Goal: Information Seeking & Learning: Learn about a topic

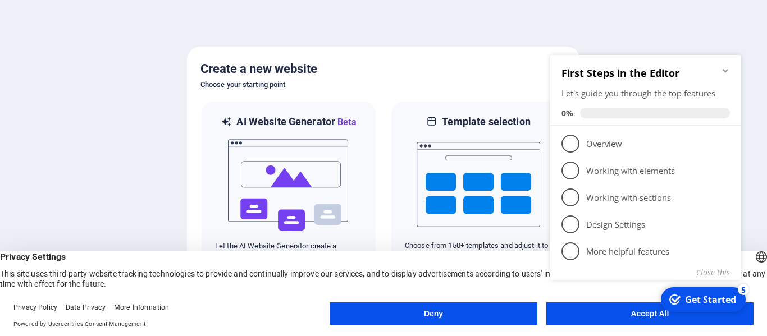
click at [632, 321] on button "Accept All" at bounding box center [649, 314] width 207 height 22
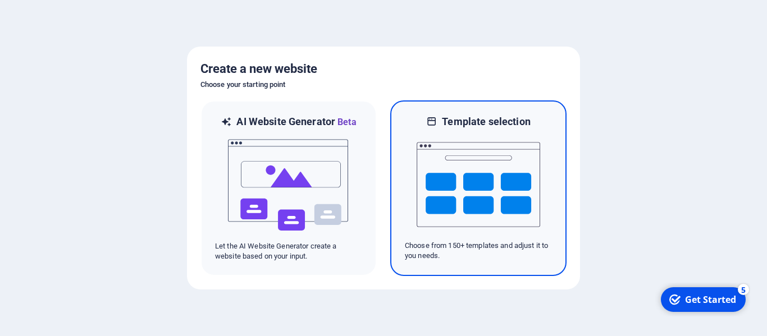
click at [445, 168] on img at bounding box center [479, 185] width 124 height 112
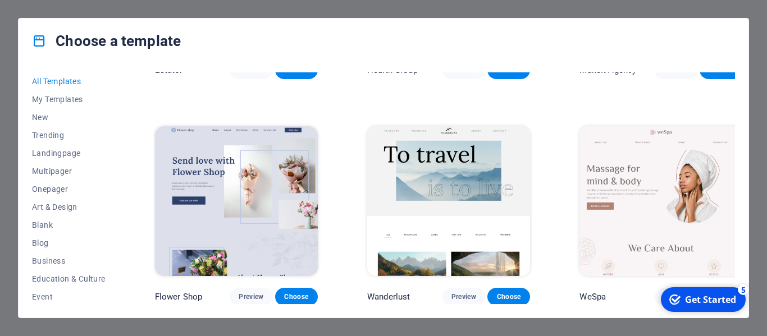
scroll to position [2695, 0]
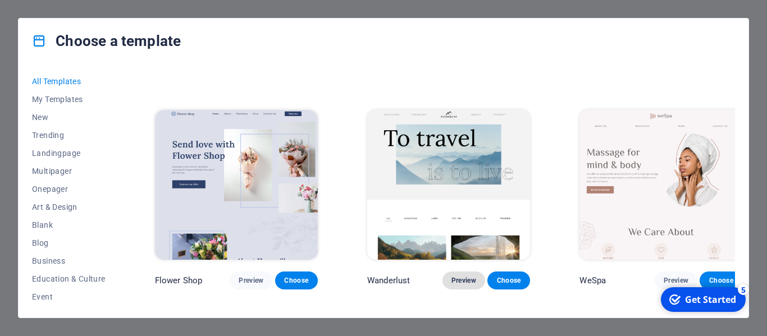
click at [454, 276] on span "Preview" at bounding box center [463, 280] width 25 height 9
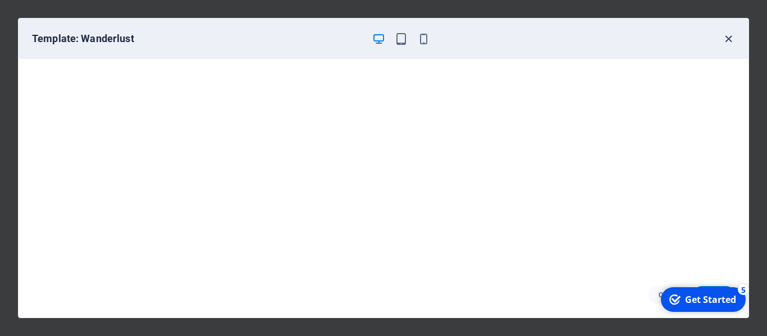
click at [728, 40] on icon "button" at bounding box center [728, 39] width 13 height 13
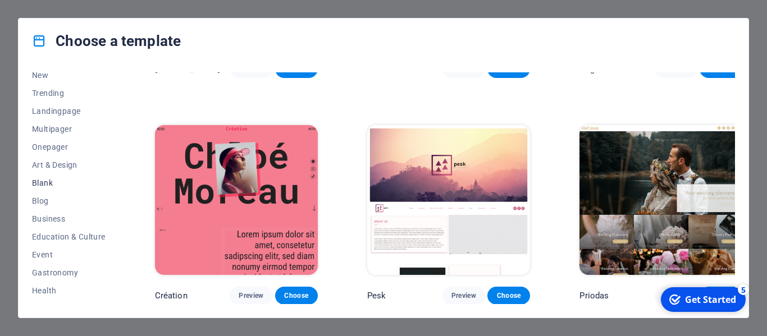
scroll to position [56, 0]
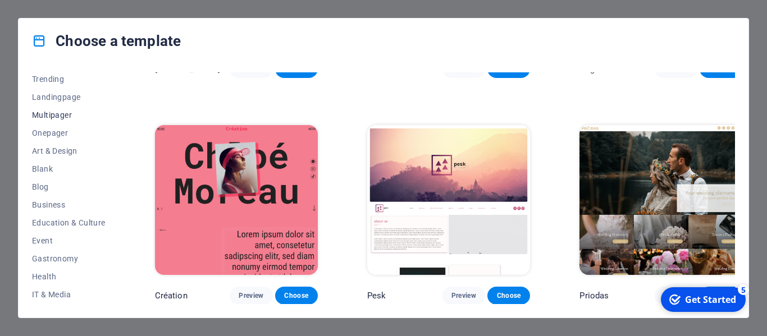
click at [56, 117] on span "Multipager" at bounding box center [69, 115] width 74 height 9
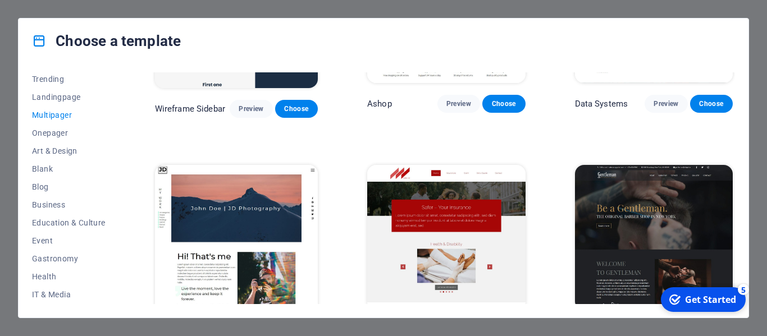
scroll to position [2649, 0]
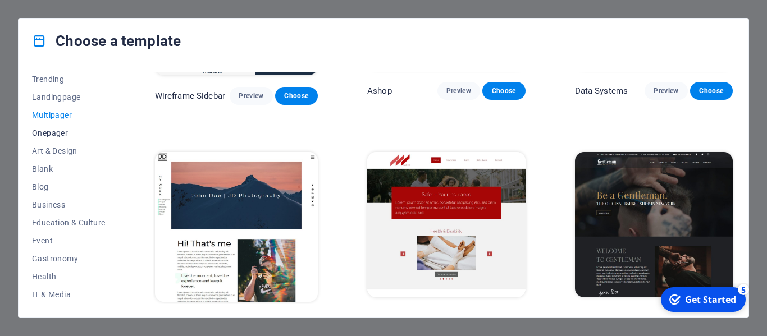
click at [50, 133] on span "Onepager" at bounding box center [69, 133] width 74 height 9
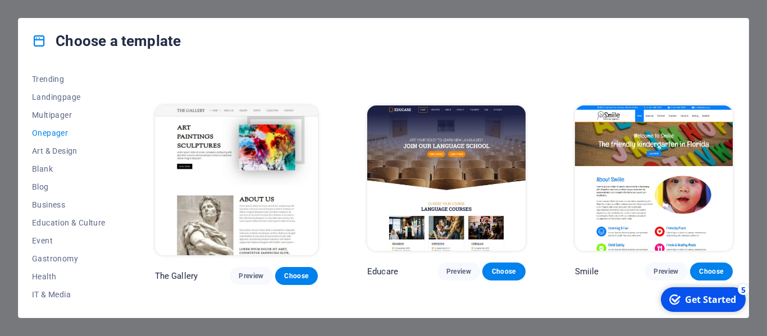
scroll to position [3266, 0]
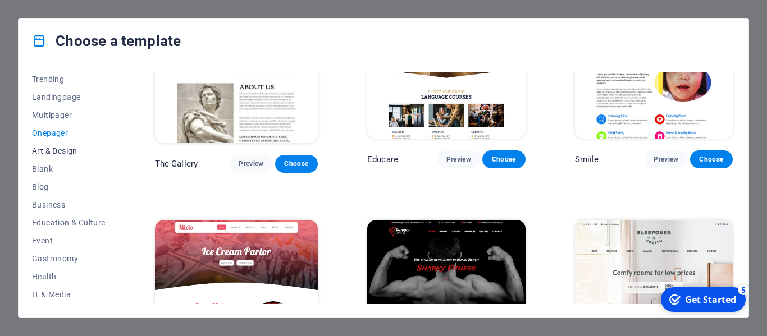
click at [48, 148] on span "Art & Design" at bounding box center [69, 151] width 74 height 9
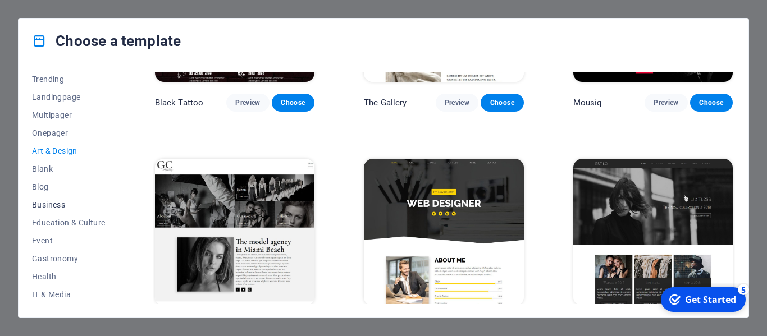
click at [48, 203] on span "Business" at bounding box center [69, 204] width 74 height 9
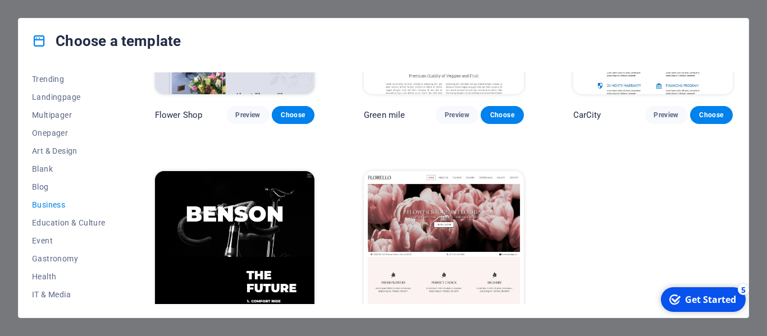
scroll to position [391, 0]
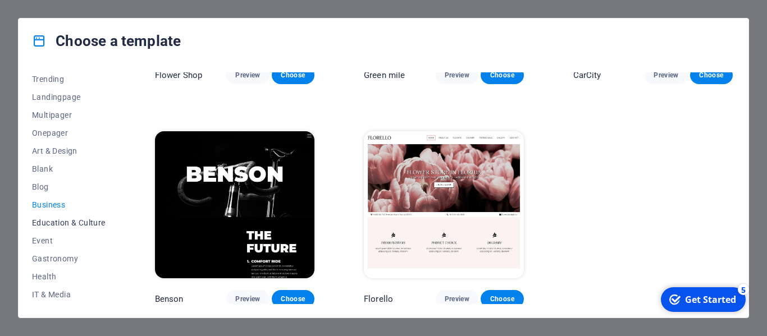
click at [56, 218] on span "Education & Culture" at bounding box center [69, 222] width 74 height 9
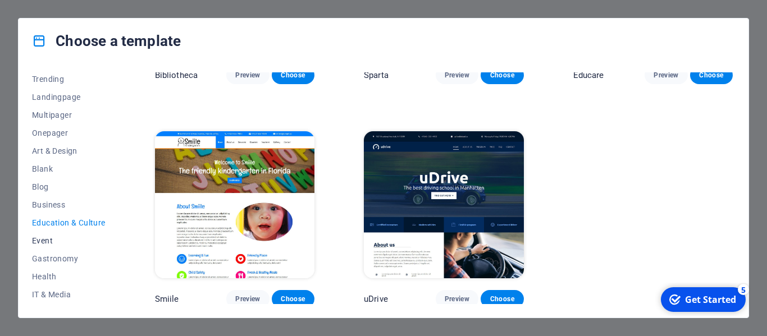
click at [42, 236] on span "Event" at bounding box center [69, 240] width 74 height 9
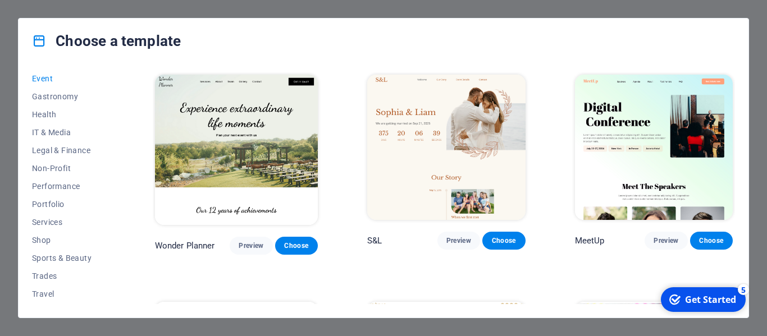
scroll to position [225, 0]
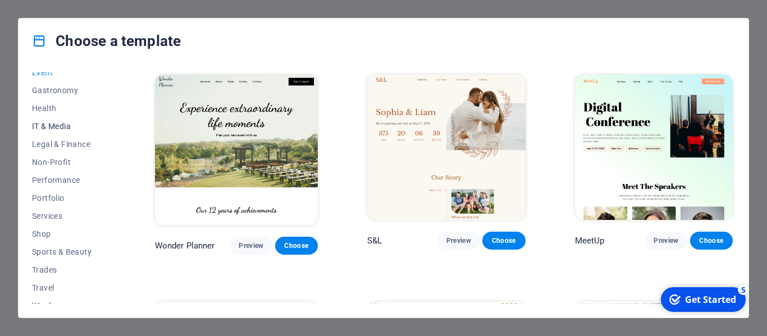
click at [53, 126] on span "IT & Media" at bounding box center [69, 126] width 74 height 9
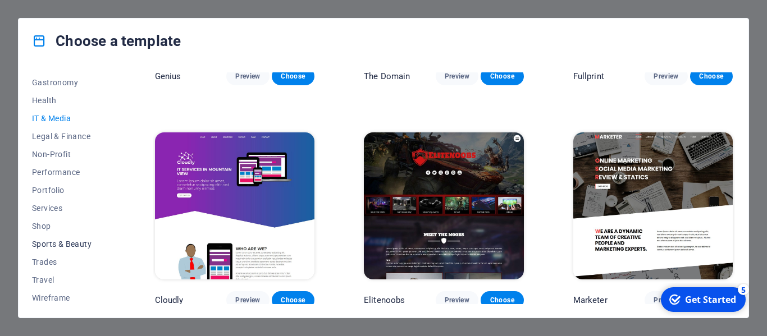
scroll to position [235, 0]
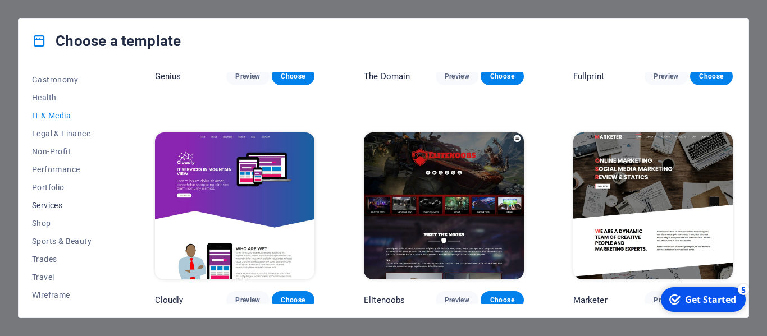
click at [45, 207] on span "Services" at bounding box center [69, 205] width 74 height 9
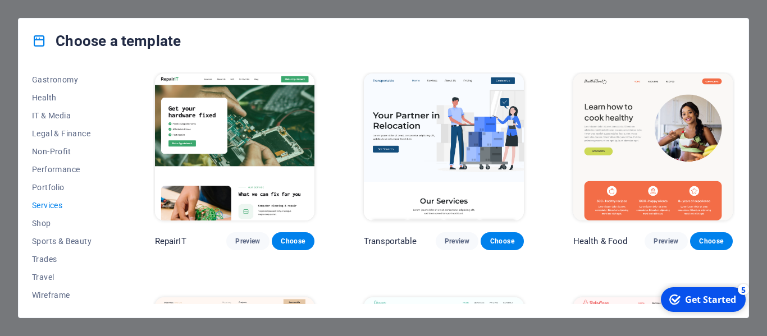
scroll to position [0, 0]
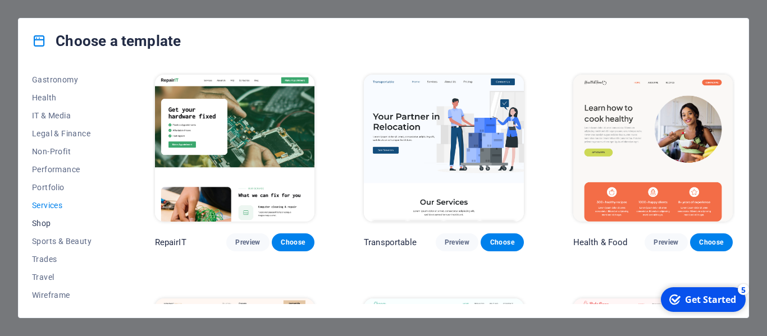
click at [43, 223] on span "Shop" at bounding box center [69, 223] width 74 height 9
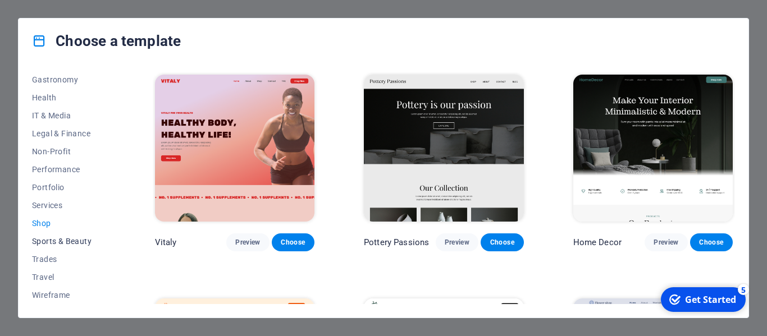
click at [57, 243] on span "Sports & Beauty" at bounding box center [69, 241] width 74 height 9
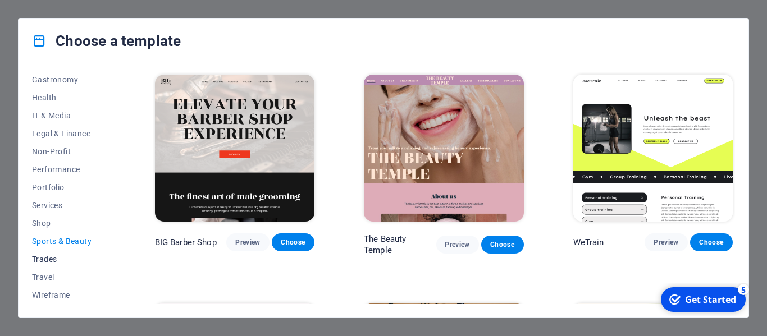
click at [33, 262] on div "All Templates My Templates New Trending Landingpage Multipager Onepager Art & D…" at bounding box center [384, 190] width 730 height 254
click at [39, 259] on span "Trades" at bounding box center [69, 259] width 74 height 9
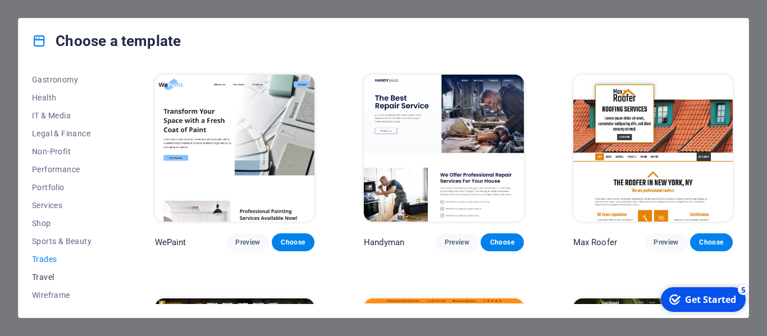
click at [43, 275] on span "Travel" at bounding box center [69, 277] width 74 height 9
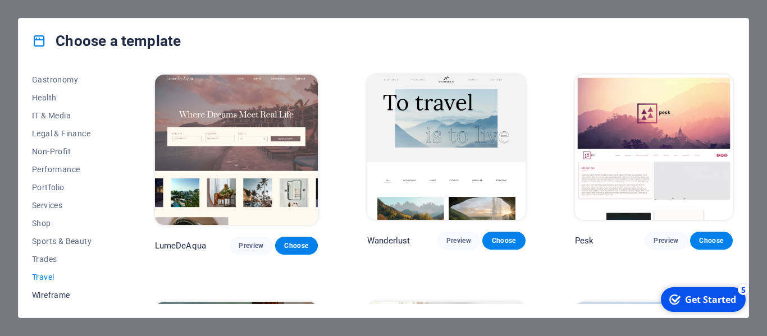
click at [52, 295] on span "Wireframe" at bounding box center [69, 295] width 74 height 9
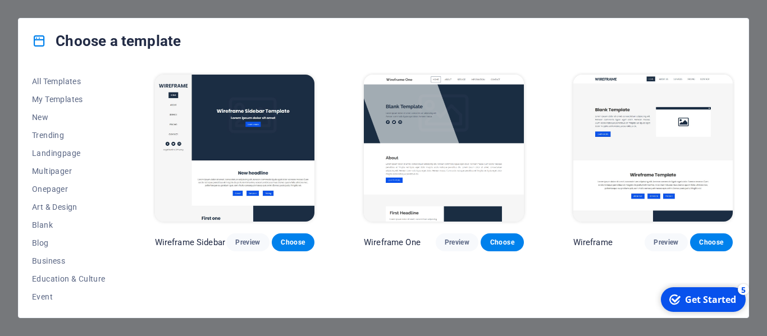
click at [713, 301] on div "Get Started" at bounding box center [710, 300] width 51 height 12
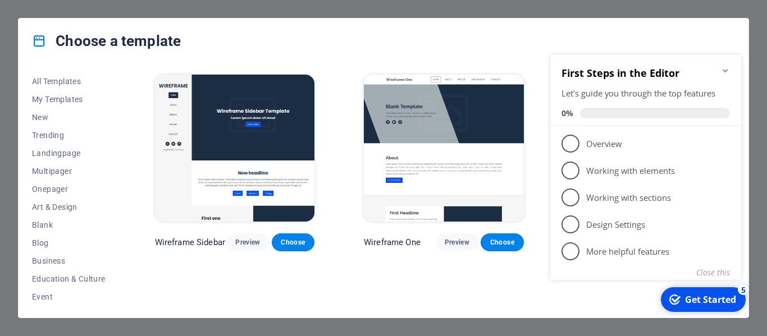
click at [691, 39] on div "Choose a template" at bounding box center [384, 41] width 730 height 45
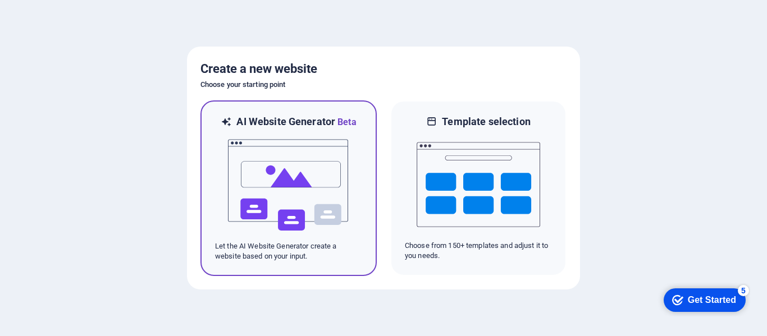
click at [315, 156] on img at bounding box center [289, 185] width 124 height 112
